Goal: Complete application form

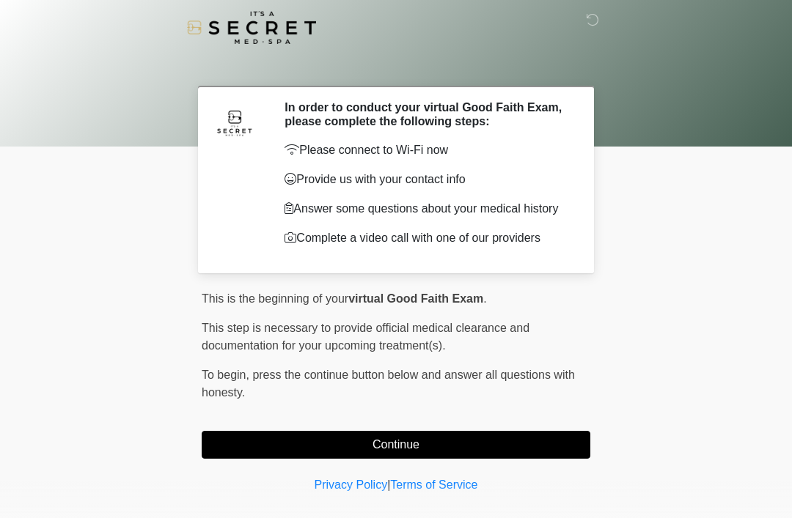
click at [419, 449] on button "Continue" at bounding box center [396, 445] width 389 height 28
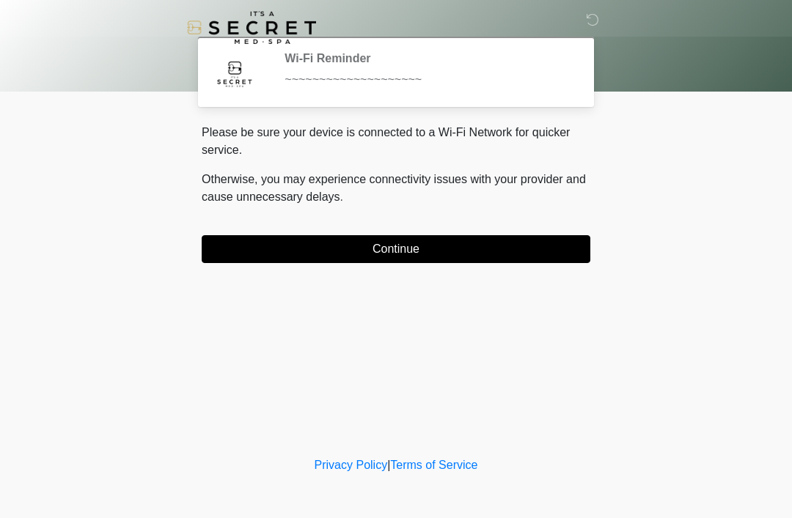
click at [357, 252] on button "Continue" at bounding box center [396, 249] width 389 height 28
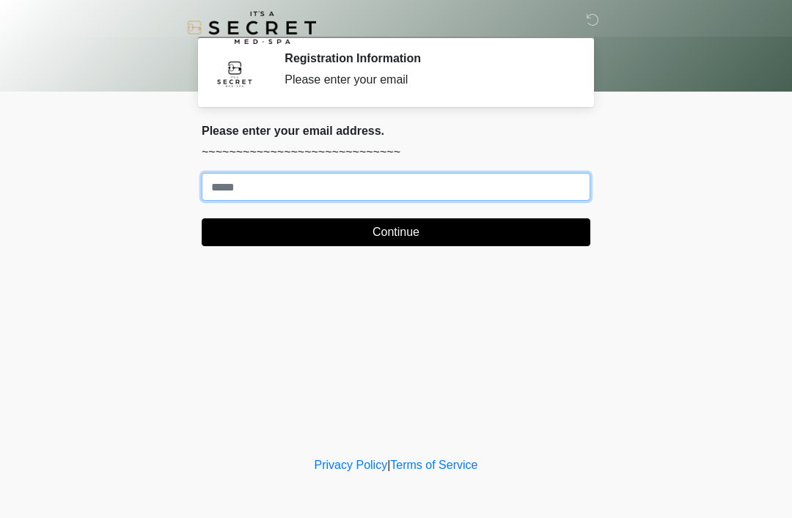
click at [251, 190] on input "Where should we email your treatment plan?" at bounding box center [396, 187] width 389 height 28
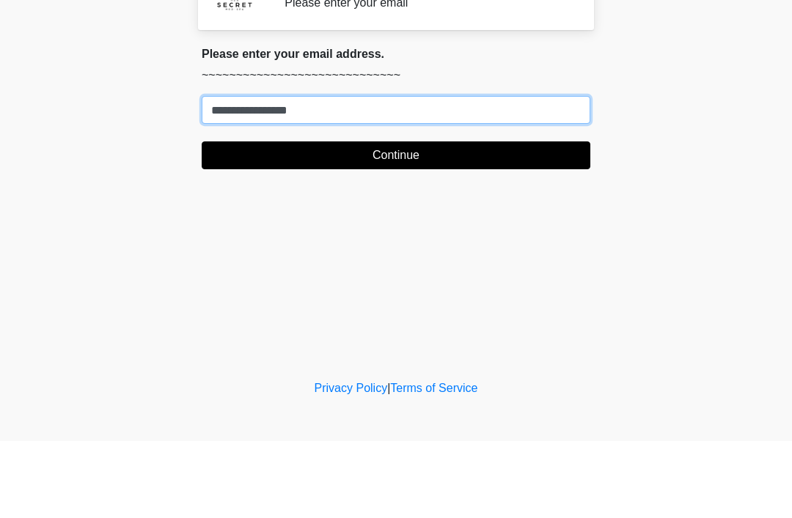
type input "**********"
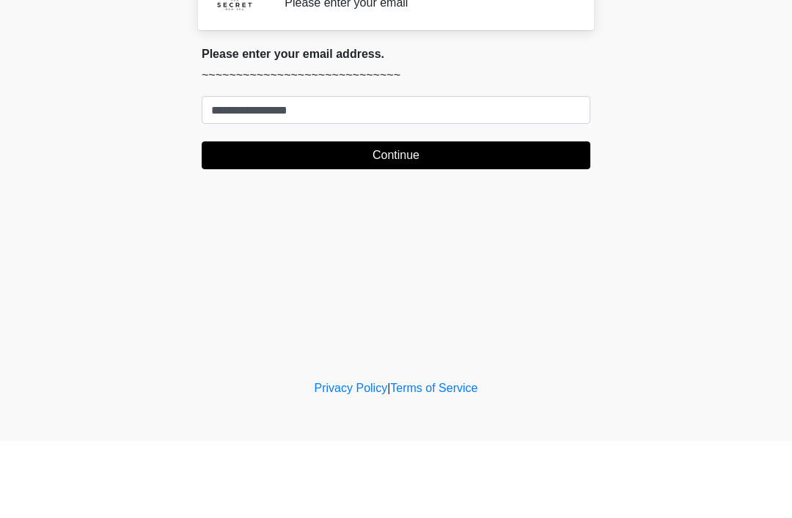
click at [389, 219] on button "Continue" at bounding box center [396, 233] width 389 height 28
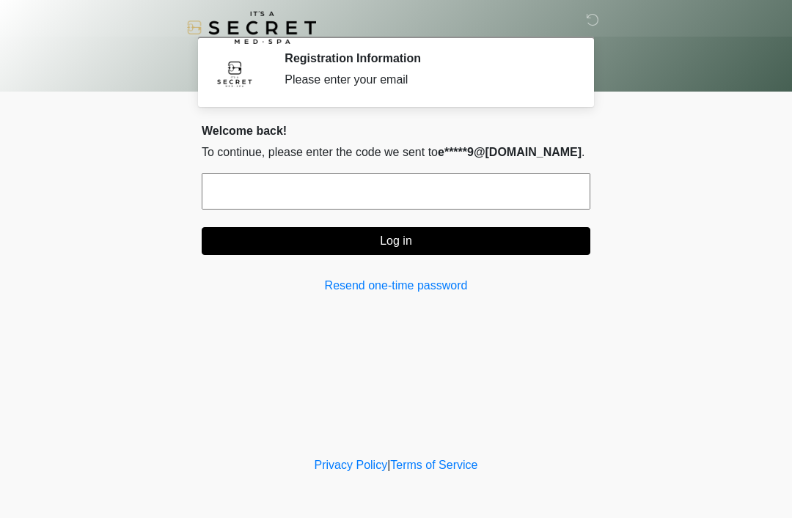
click at [356, 194] on input "text" at bounding box center [396, 191] width 389 height 37
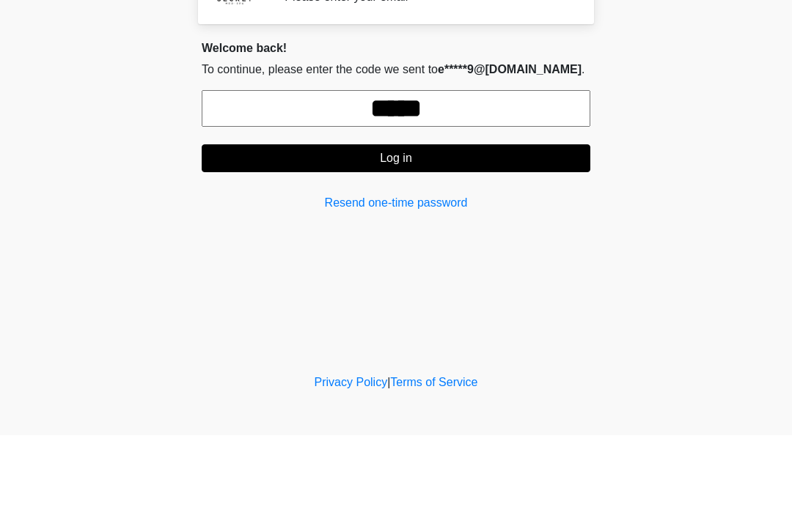
click at [393, 227] on button "Log in" at bounding box center [396, 241] width 389 height 28
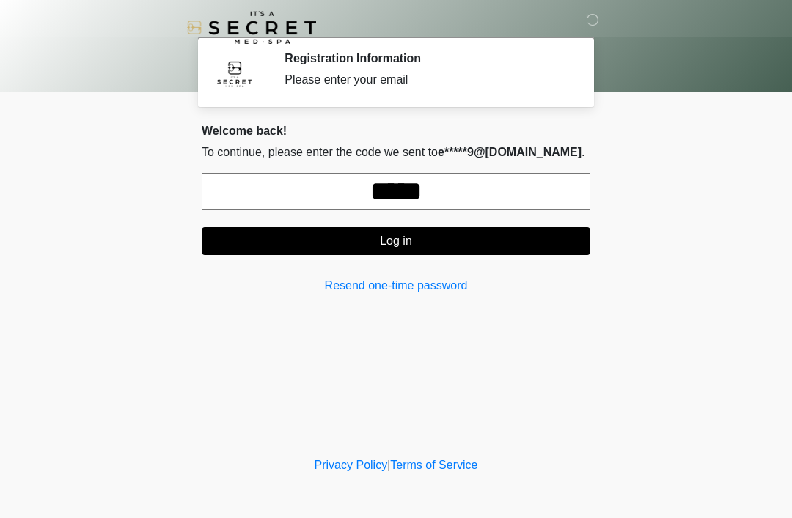
click at [478, 182] on input "*****" at bounding box center [396, 191] width 389 height 37
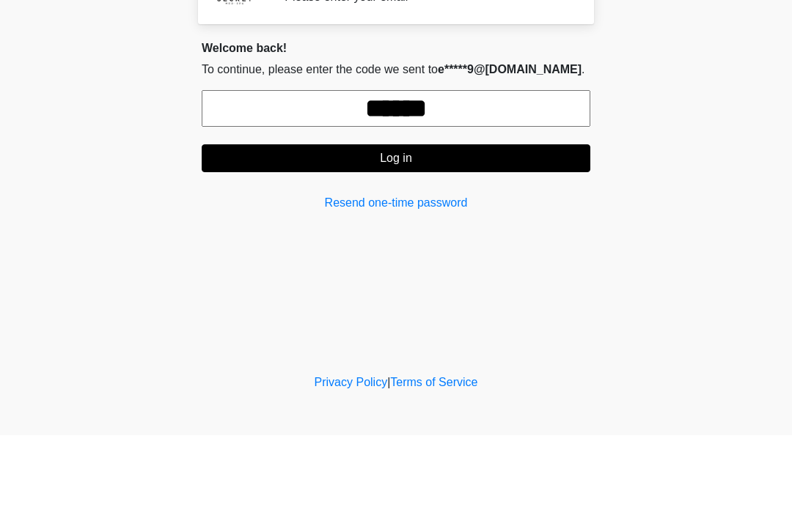
type input "******"
click at [395, 227] on button "Log in" at bounding box center [396, 241] width 389 height 28
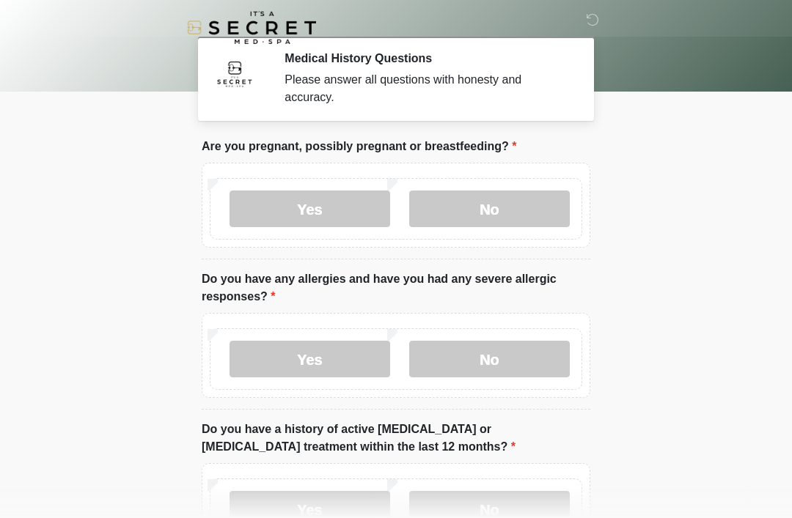
click at [490, 207] on label "No" at bounding box center [489, 209] width 161 height 37
click at [480, 362] on label "No" at bounding box center [489, 359] width 161 height 37
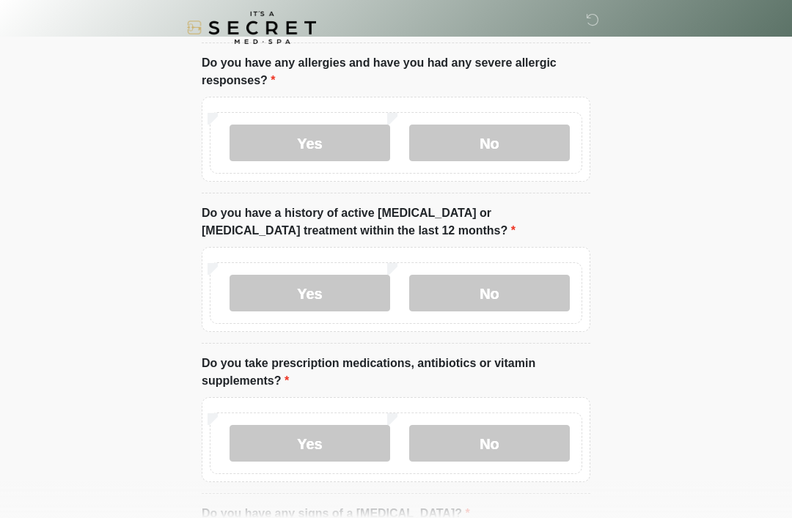
scroll to position [235, 0]
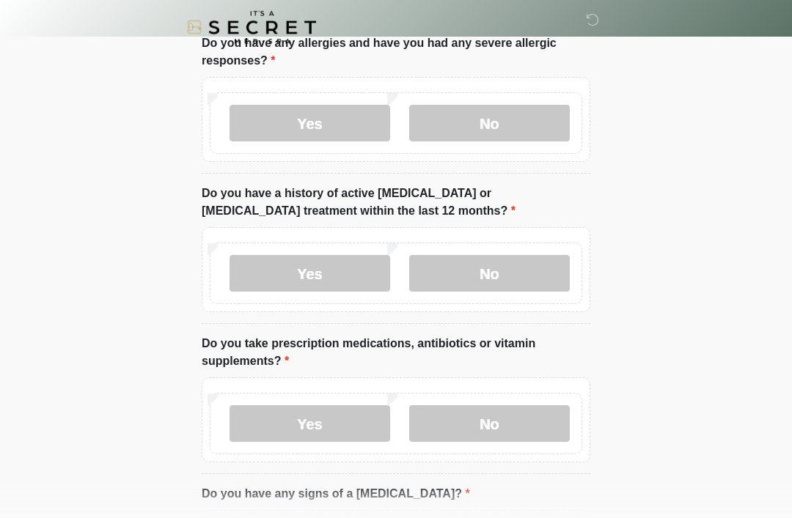
click at [483, 273] on label "No" at bounding box center [489, 274] width 161 height 37
click at [304, 425] on label "Yes" at bounding box center [310, 424] width 161 height 37
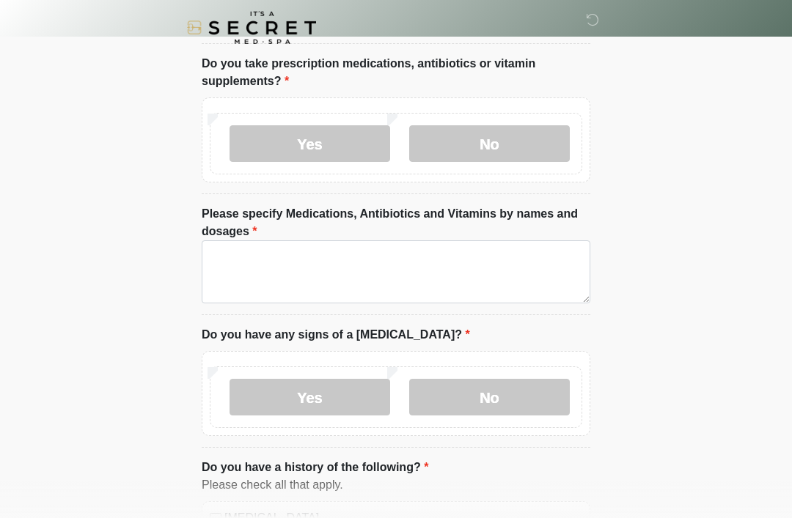
scroll to position [524, 0]
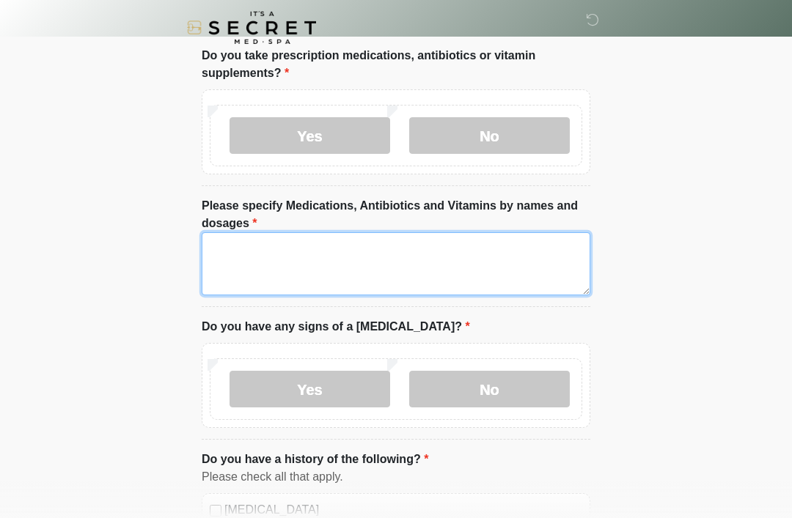
click at [293, 262] on textarea "Please specify Medications, Antibiotics and Vitamins by names and dosages" at bounding box center [396, 263] width 389 height 63
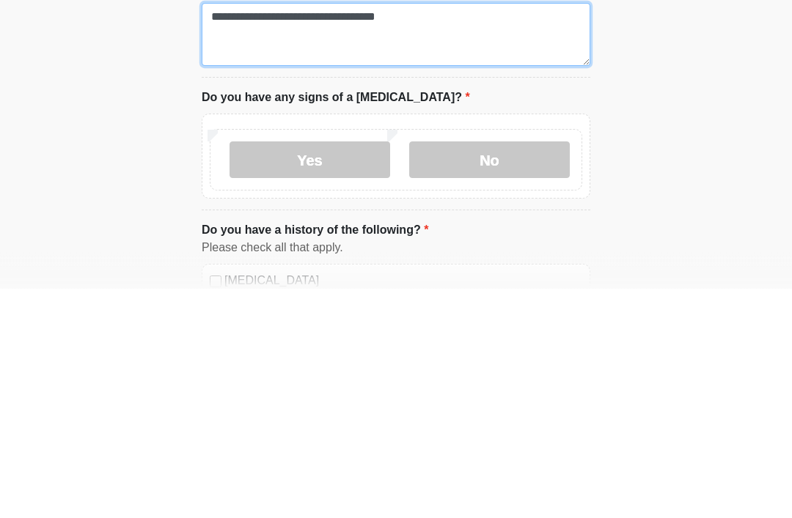
type textarea "**********"
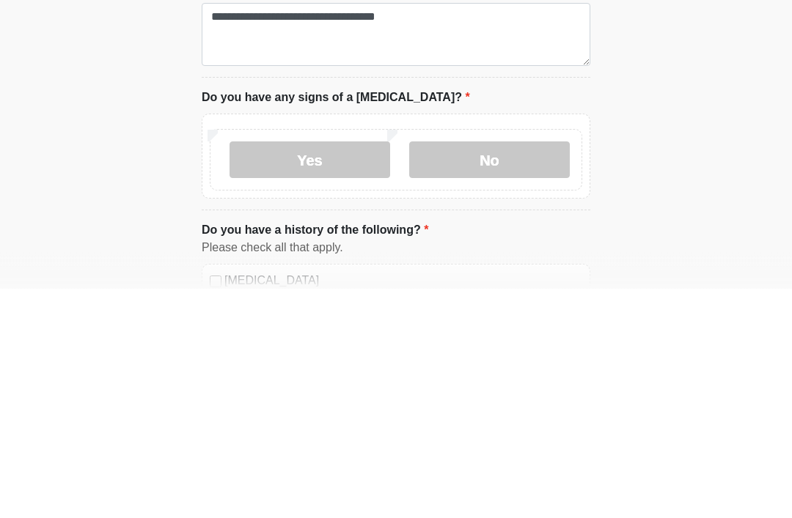
click at [494, 372] on label "No" at bounding box center [489, 390] width 161 height 37
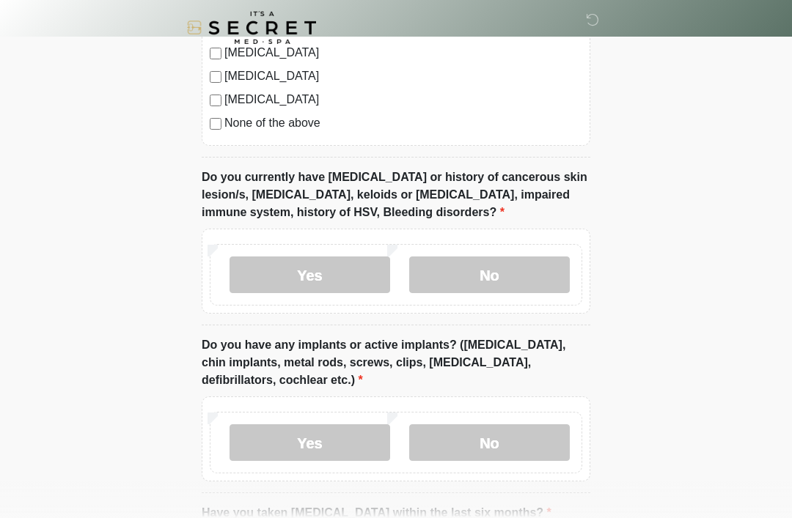
scroll to position [1171, 0]
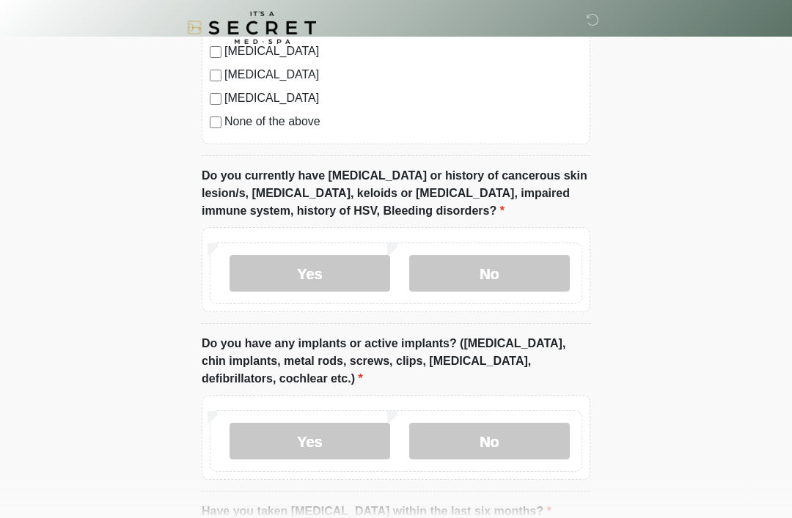
click at [493, 269] on label "No" at bounding box center [489, 273] width 161 height 37
click at [311, 437] on label "Yes" at bounding box center [310, 441] width 161 height 37
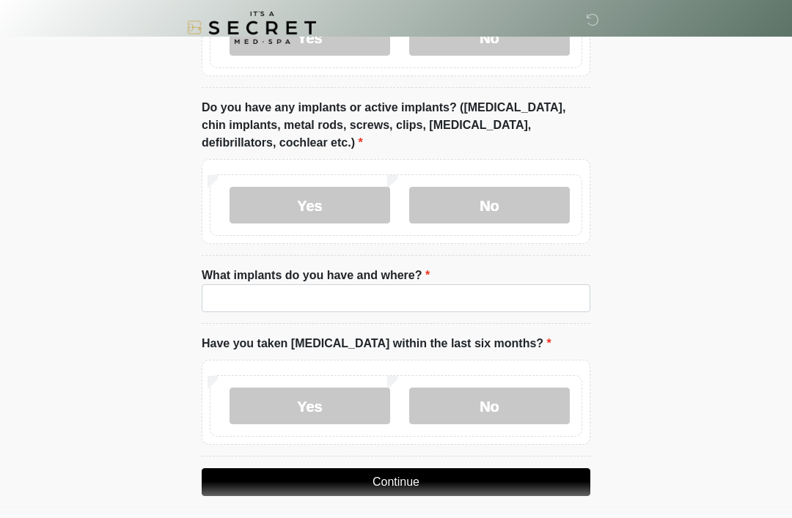
scroll to position [1414, 0]
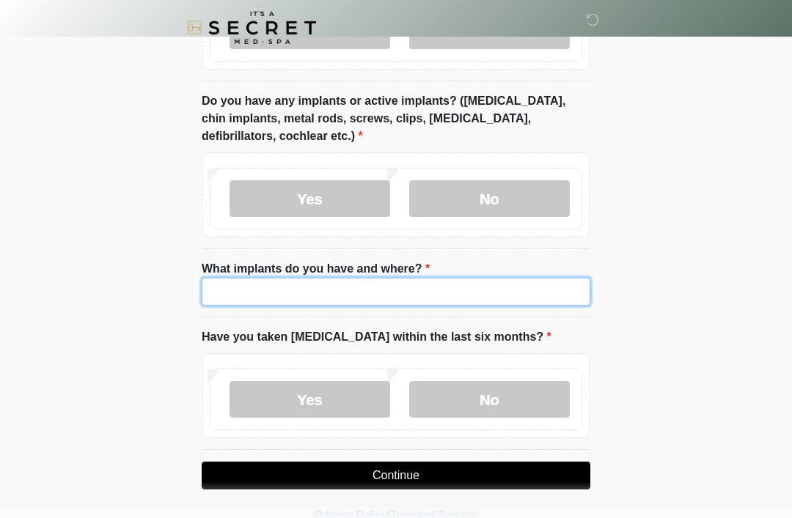
click at [307, 285] on input "What implants do you have and where?" at bounding box center [396, 292] width 389 height 28
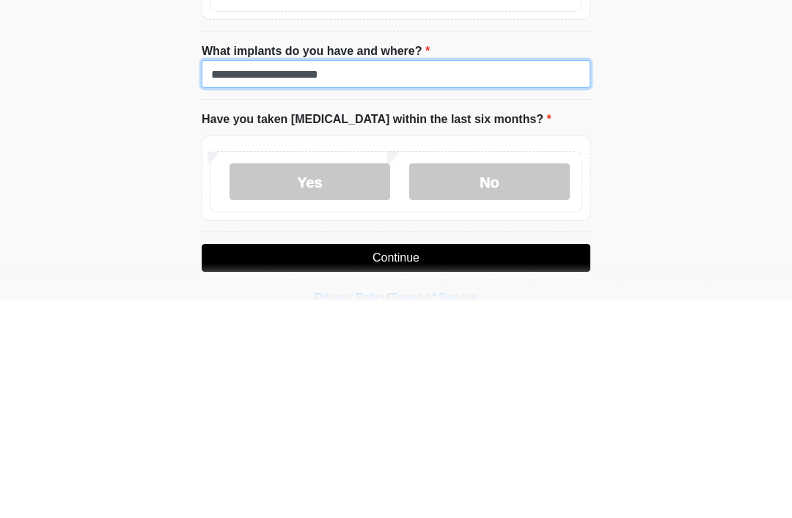
click at [268, 278] on input "**********" at bounding box center [396, 292] width 389 height 28
type input "**********"
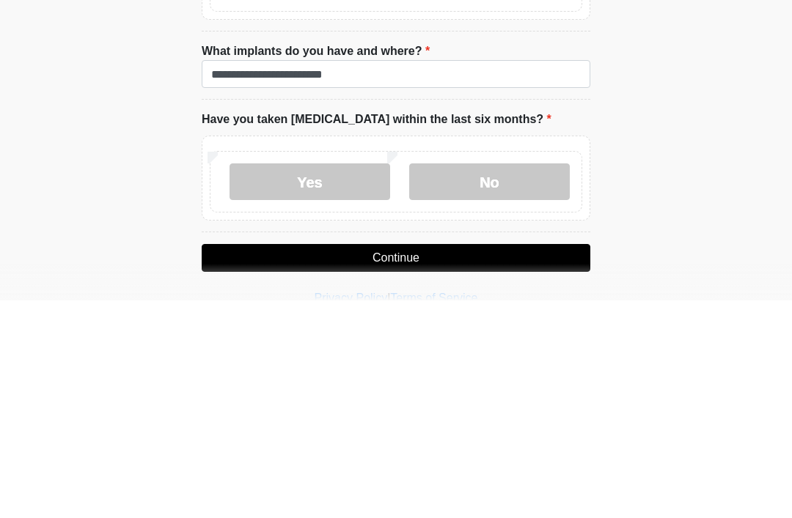
click at [496, 381] on label "No" at bounding box center [489, 399] width 161 height 37
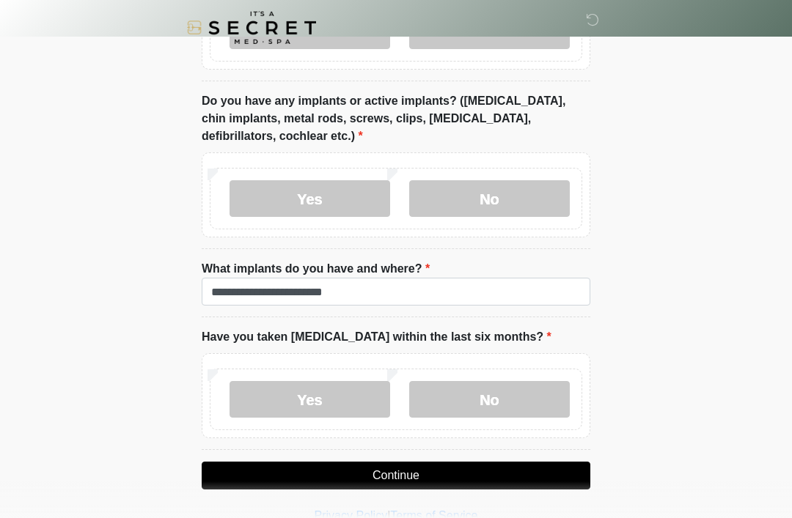
click at [390, 478] on button "Continue" at bounding box center [396, 476] width 389 height 28
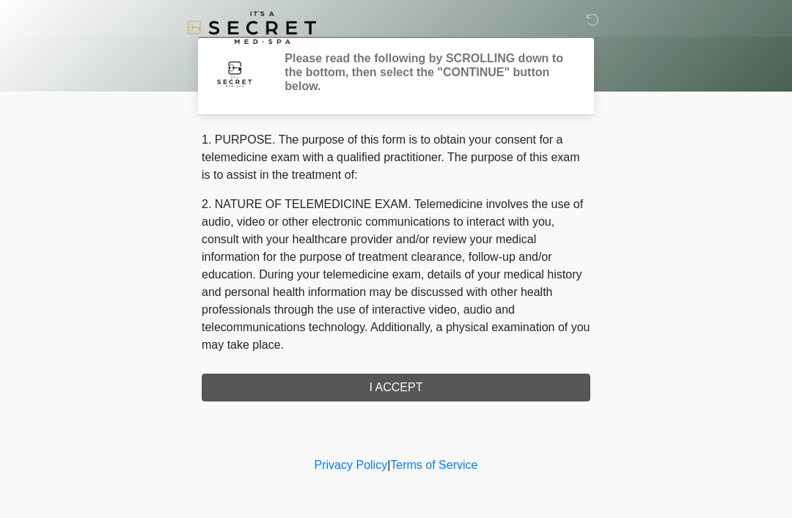
scroll to position [0, 0]
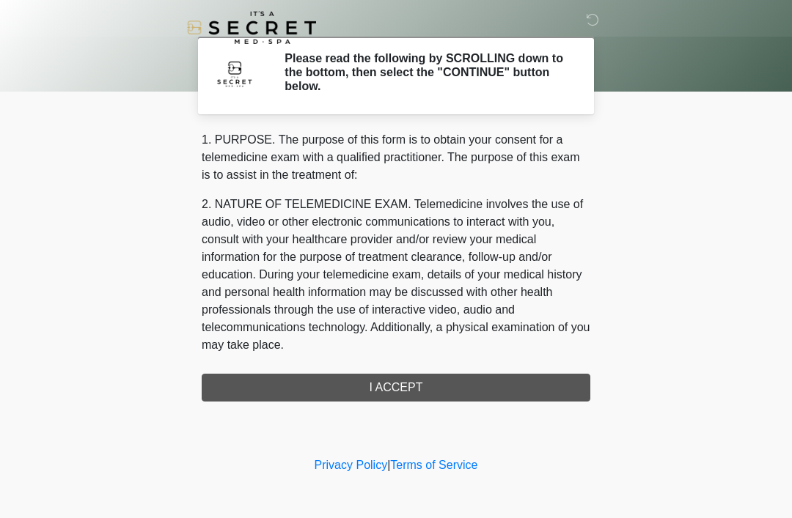
click at [392, 402] on div "‎ ‎ Please read the following by SCROLLING down to the bottom, then select the …" at bounding box center [396, 227] width 440 height 425
click at [397, 382] on div "1. PURPOSE. The purpose of this form is to obtain your consent for a telemedici…" at bounding box center [396, 266] width 389 height 271
click at [399, 388] on div "1. PURPOSE. The purpose of this form is to obtain your consent for a telemedici…" at bounding box center [396, 266] width 389 height 271
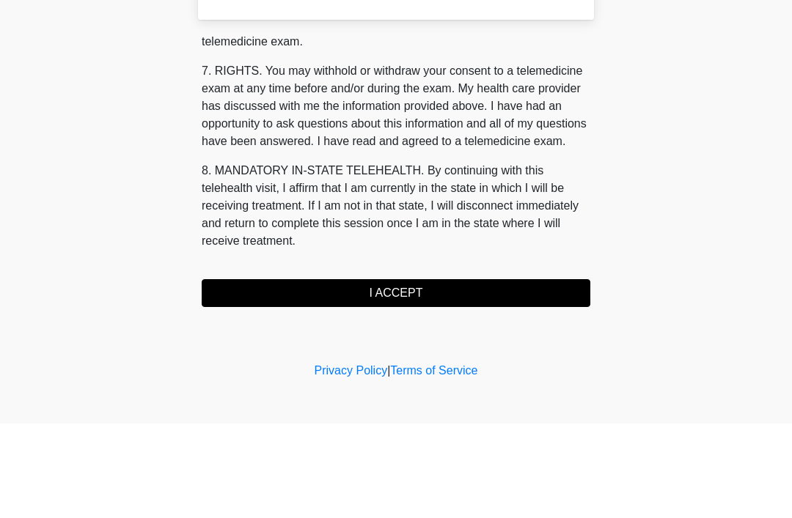
scroll to position [626, 0]
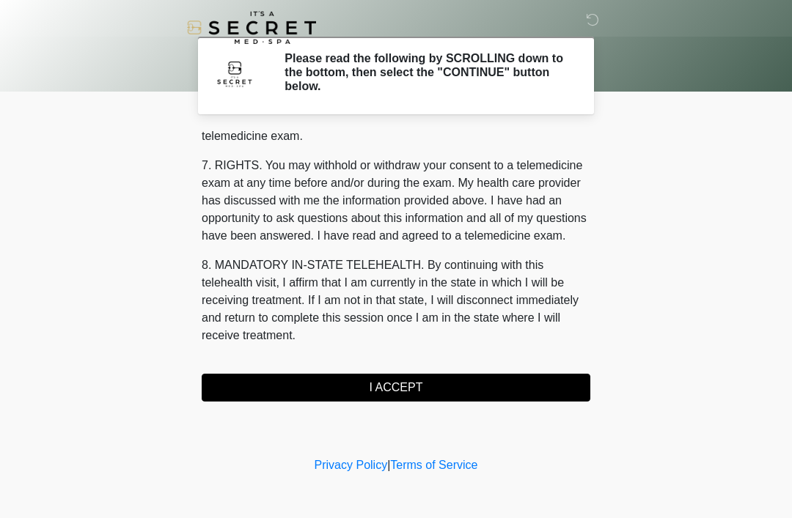
click at [387, 380] on button "I ACCEPT" at bounding box center [396, 388] width 389 height 28
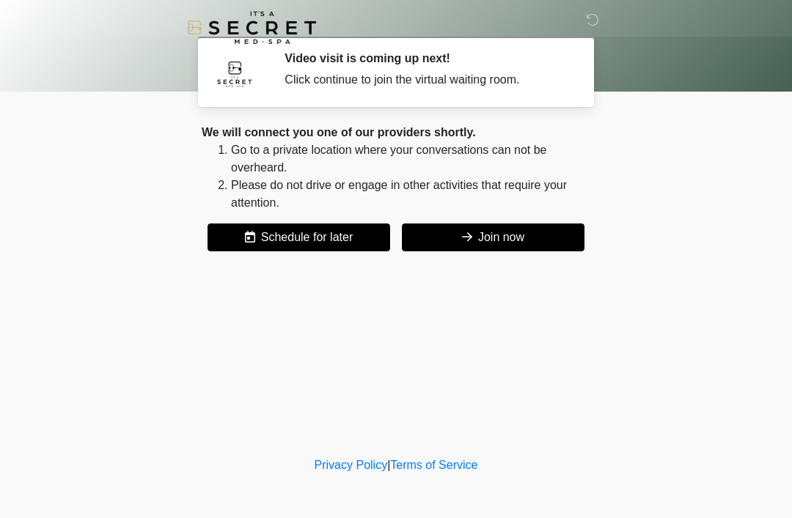
click at [496, 231] on button "Join now" at bounding box center [493, 238] width 183 height 28
